Goal: Task Accomplishment & Management: Manage account settings

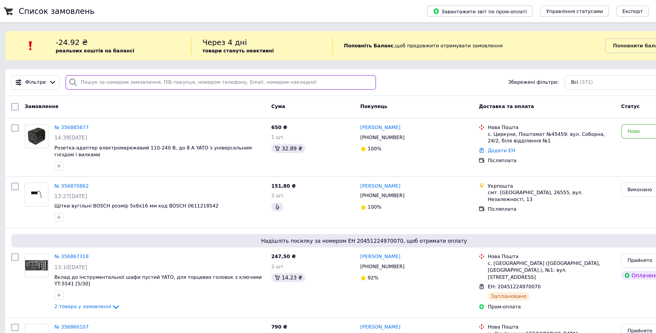
click at [160, 66] on input "search" at bounding box center [249, 66] width 247 height 12
paste input "380964945130"
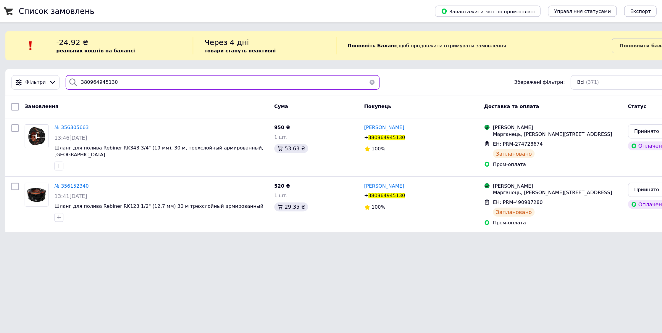
type input "380964945130"
click at [544, 176] on div "Пром-оплата" at bounding box center [517, 177] width 103 height 5
click at [581, 151] on div "Прийнято" at bounding box center [608, 151] width 60 height 6
click at [580, 172] on li "Скасовано" at bounding box center [612, 174] width 76 height 11
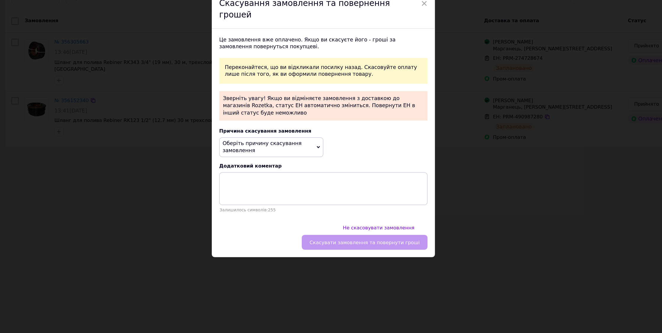
click at [323, 184] on span "Оберіть причину скасування замовлення" at bounding box center [289, 185] width 83 height 16
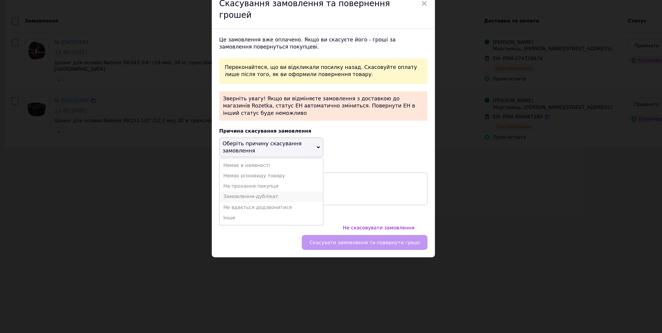
click at [276, 222] on li "Замовлення-дублікат" at bounding box center [289, 224] width 82 height 8
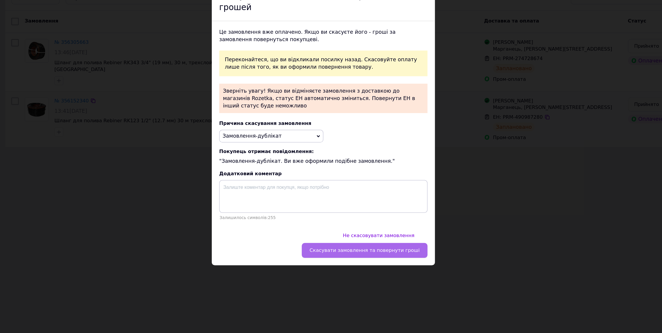
click at [367, 264] on span "Скасувати замовлення та повернути гроші" at bounding box center [364, 266] width 88 height 4
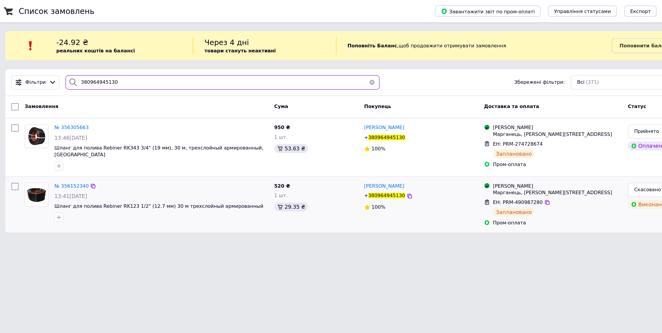
click at [154, 66] on input "380964945130" at bounding box center [251, 66] width 250 height 12
click at [368, 64] on button "button" at bounding box center [370, 66] width 12 height 12
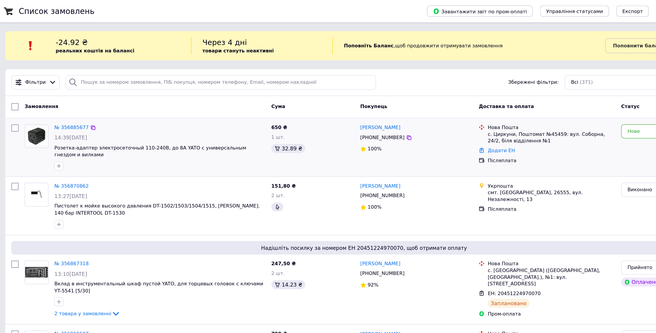
click at [331, 120] on div "32.89 ₴" at bounding box center [323, 117] width 66 height 7
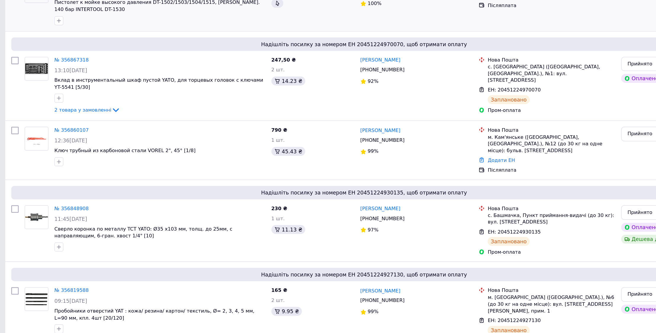
scroll to position [105, 0]
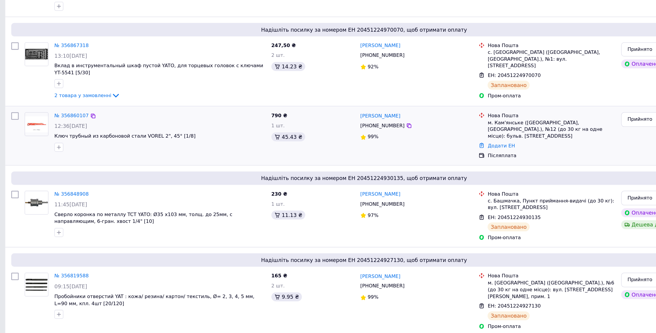
click at [369, 164] on div "[PHONE_NUMBER]" at bounding box center [378, 168] width 38 height 8
copy div "380676026420"
click at [473, 182] on link "Додати ЕН" at bounding box center [472, 184] width 22 height 4
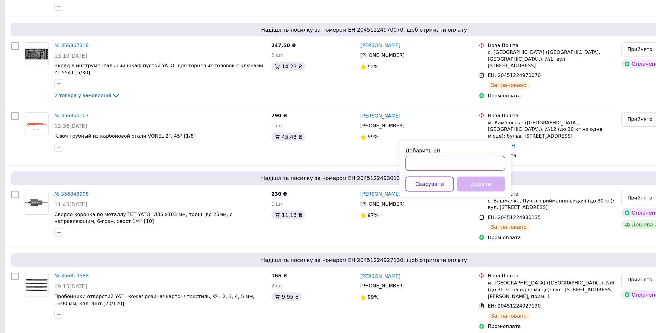
click at [408, 196] on input "Добавить ЕН" at bounding box center [435, 198] width 79 height 12
paste input "20451224954341"
type input "20451224954341"
click at [458, 214] on button "Додати" at bounding box center [456, 215] width 38 height 12
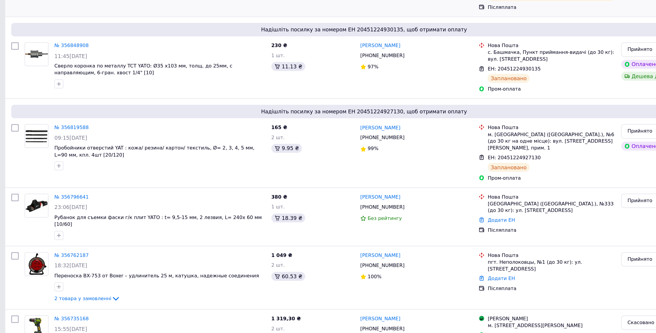
scroll to position [282, 0]
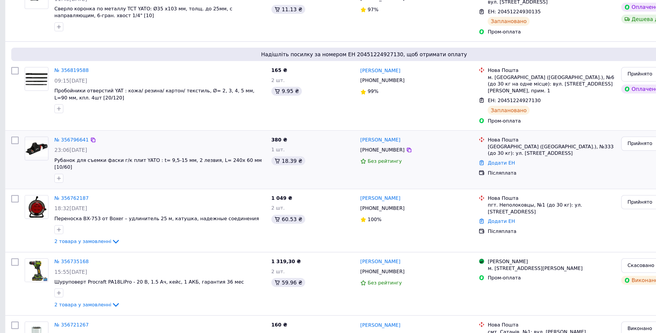
click at [375, 183] on div "[PHONE_NUMBER]" at bounding box center [378, 187] width 38 height 8
copy div "380672920865"
click at [473, 195] on link "Додати ЕН" at bounding box center [472, 197] width 22 height 4
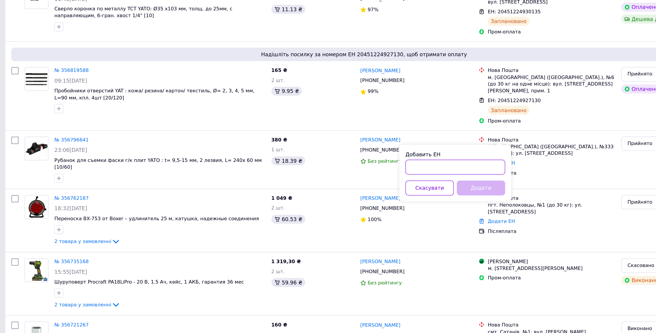
click at [414, 202] on input "Добавить ЕН" at bounding box center [435, 201] width 79 height 12
paste input "20451224946072"
type input "20451224946072"
click at [458, 217] on button "Додати" at bounding box center [456, 218] width 38 height 12
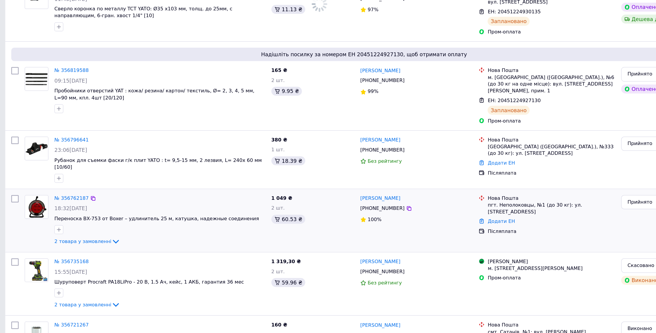
click at [380, 230] on div "[PHONE_NUMBER]" at bounding box center [378, 234] width 38 height 8
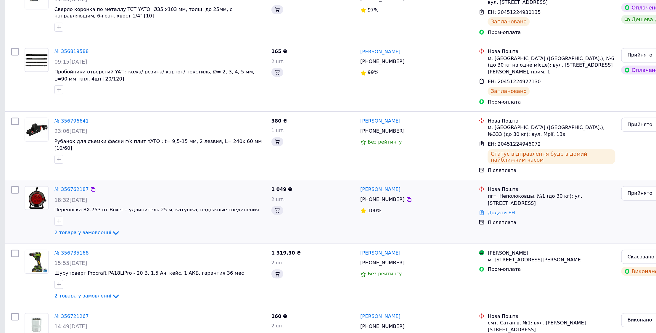
click at [380, 233] on div "100%" at bounding box center [405, 236] width 90 height 6
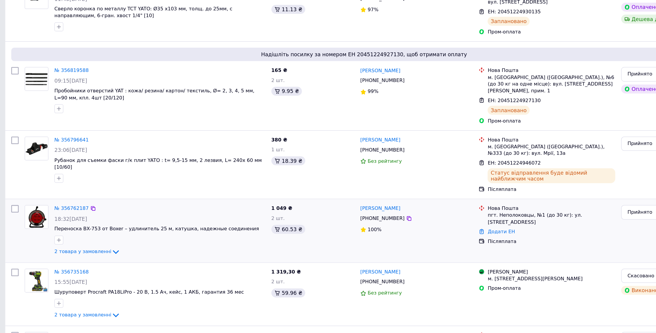
click at [377, 238] on div "[PHONE_NUMBER]" at bounding box center [378, 242] width 38 height 8
copy div "380681282049"
click at [469, 250] on link "Додати ЕН" at bounding box center [472, 252] width 22 height 4
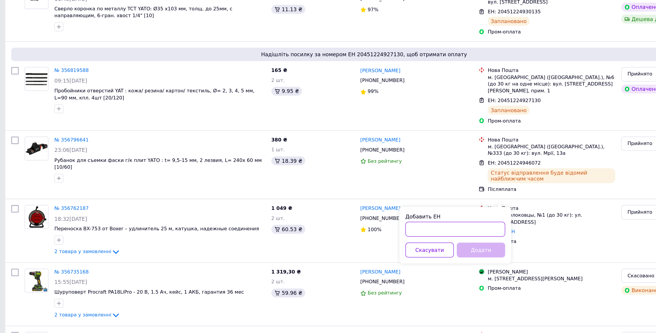
click at [421, 247] on input "Добавить ЕН" at bounding box center [435, 250] width 79 height 12
paste input "20451224938191"
type input "20451224938191"
click at [464, 264] on button "Додати" at bounding box center [456, 267] width 38 height 12
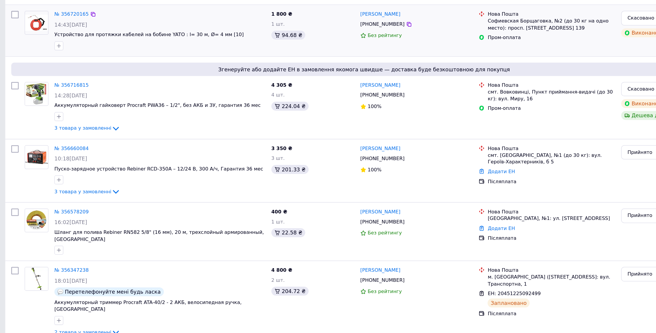
scroll to position [599, 0]
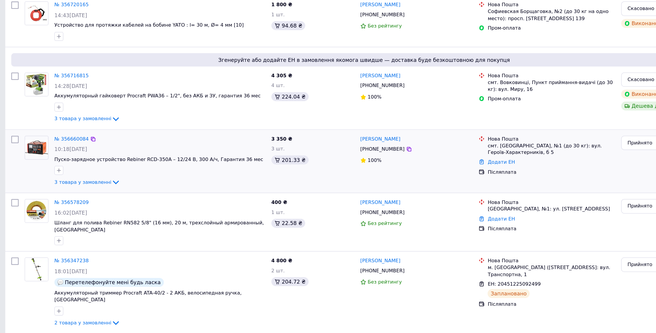
click at [377, 183] on div "[PHONE_NUMBER]" at bounding box center [378, 187] width 38 height 8
copy div "380958289719"
click at [480, 195] on link "Додати ЕН" at bounding box center [472, 197] width 22 height 4
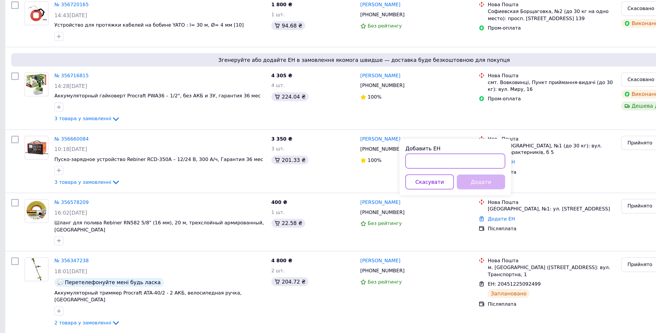
click at [433, 194] on input "Добавить ЕН" at bounding box center [435, 196] width 79 height 12
paste input "20451224074624"
type input "20451224074624"
click at [451, 210] on button "Додати" at bounding box center [456, 213] width 38 height 12
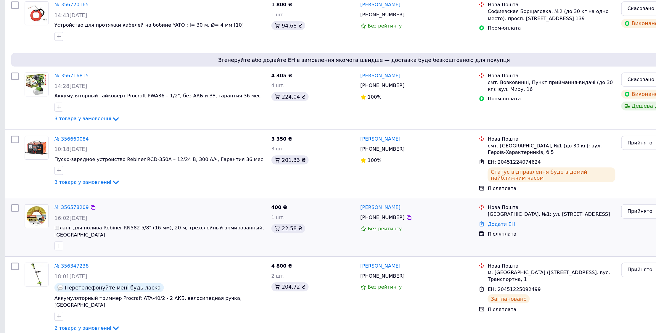
click at [378, 237] on div "[PHONE_NUMBER]" at bounding box center [378, 241] width 38 height 8
copy div "380968239535"
click at [472, 244] on link "Додати ЕН" at bounding box center [472, 246] width 22 height 4
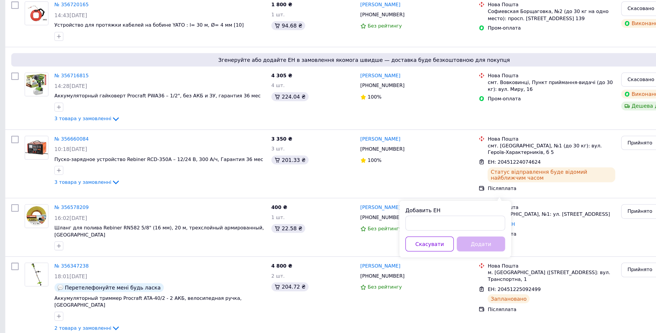
click at [423, 238] on div "Добавить ЕН" at bounding box center [435, 242] width 79 height 19
click at [417, 245] on input "Добавить ЕН" at bounding box center [435, 246] width 79 height 12
paste input "20451223582760"
type input "20451223582760"
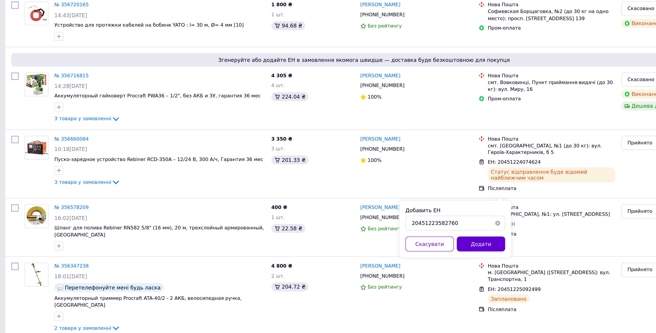
click at [446, 261] on button "Додати" at bounding box center [456, 262] width 38 height 12
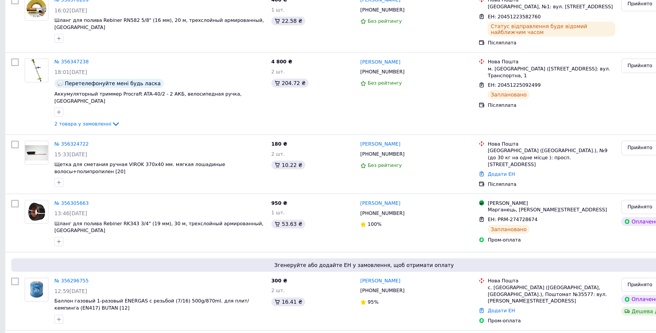
scroll to position [776, 0]
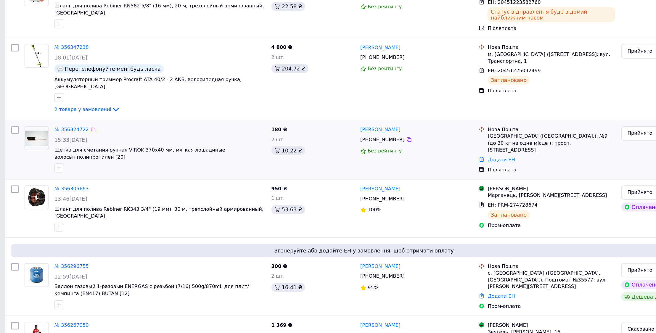
click at [370, 175] on div "[PHONE_NUMBER]" at bounding box center [378, 179] width 38 height 8
copy div "380983377677"
click at [467, 193] on link "Додати ЕН" at bounding box center [472, 195] width 22 height 4
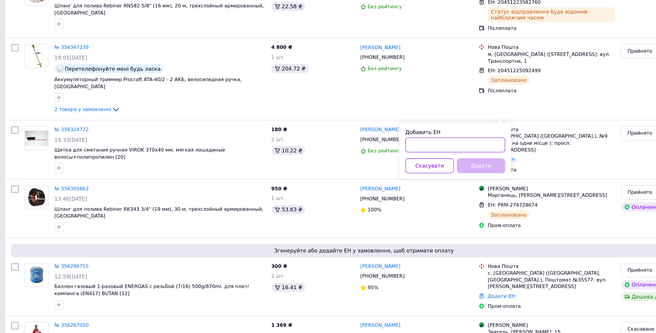
click at [417, 183] on input "Добавить ЕН" at bounding box center [435, 183] width 79 height 12
paste input "20451222755538"
type input "20451222755538"
click at [454, 196] on button "Додати" at bounding box center [456, 200] width 38 height 12
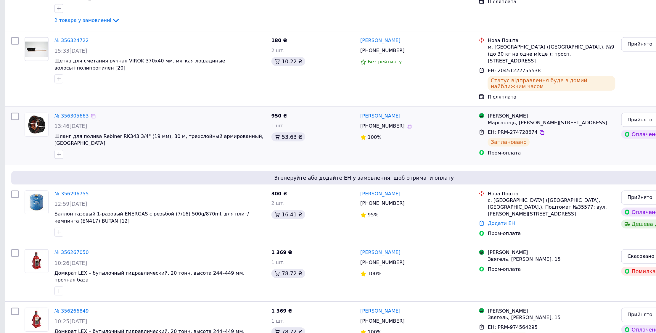
scroll to position [848, 0]
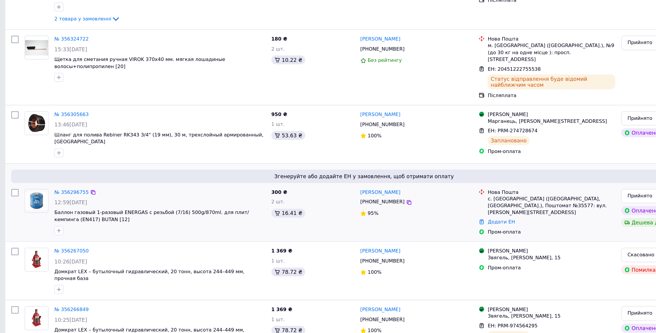
click at [374, 225] on div "[PHONE_NUMBER]" at bounding box center [378, 229] width 38 height 8
copy div "380677454683"
click at [468, 242] on link "Додати ЕН" at bounding box center [472, 244] width 22 height 4
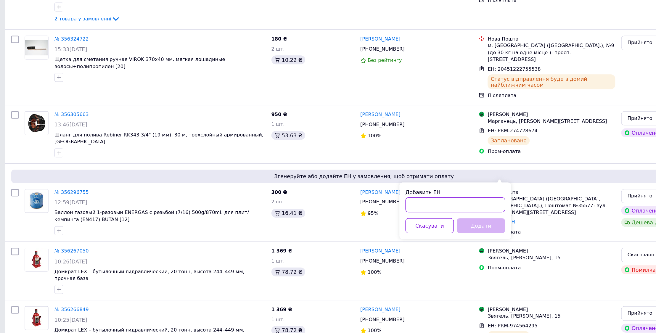
click at [416, 228] on input "Добавить ЕН" at bounding box center [435, 231] width 79 height 12
paste input "20451222724656"
type input "20451222724656"
click at [452, 244] on button "Додати" at bounding box center [456, 248] width 38 height 12
